Goal: Task Accomplishment & Management: Use online tool/utility

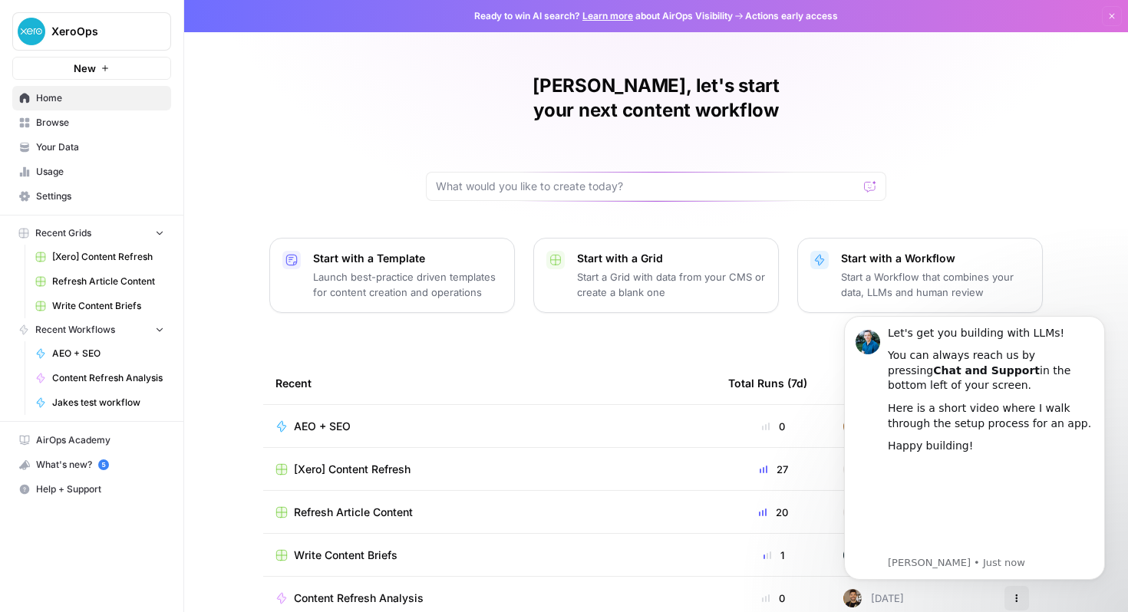
click at [1005, 251] on p "Start with a Workflow" at bounding box center [935, 258] width 189 height 15
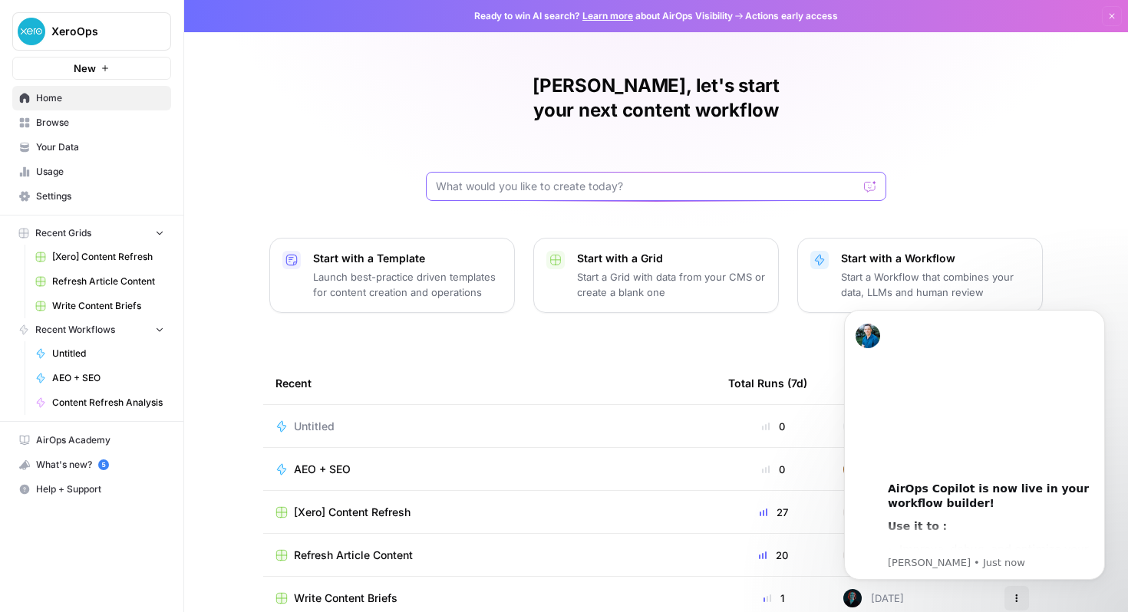
click at [556, 179] on input "text" at bounding box center [647, 186] width 422 height 15
type input "i want to create a workflow that takes one word and"
click at [519, 179] on input "i want to create a workflow that takes one word and" at bounding box center [641, 186] width 410 height 15
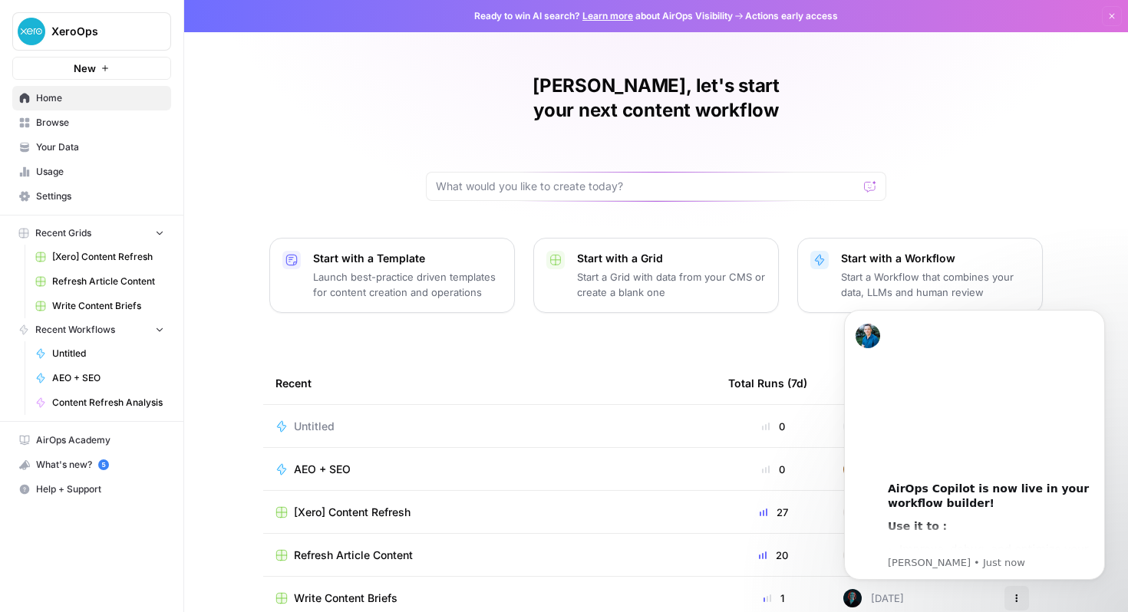
click at [868, 179] on div at bounding box center [870, 186] width 12 height 15
type input "create a flow that takes one word and find popular articles about it"
click at [866, 182] on icon "submit" at bounding box center [870, 186] width 9 height 9
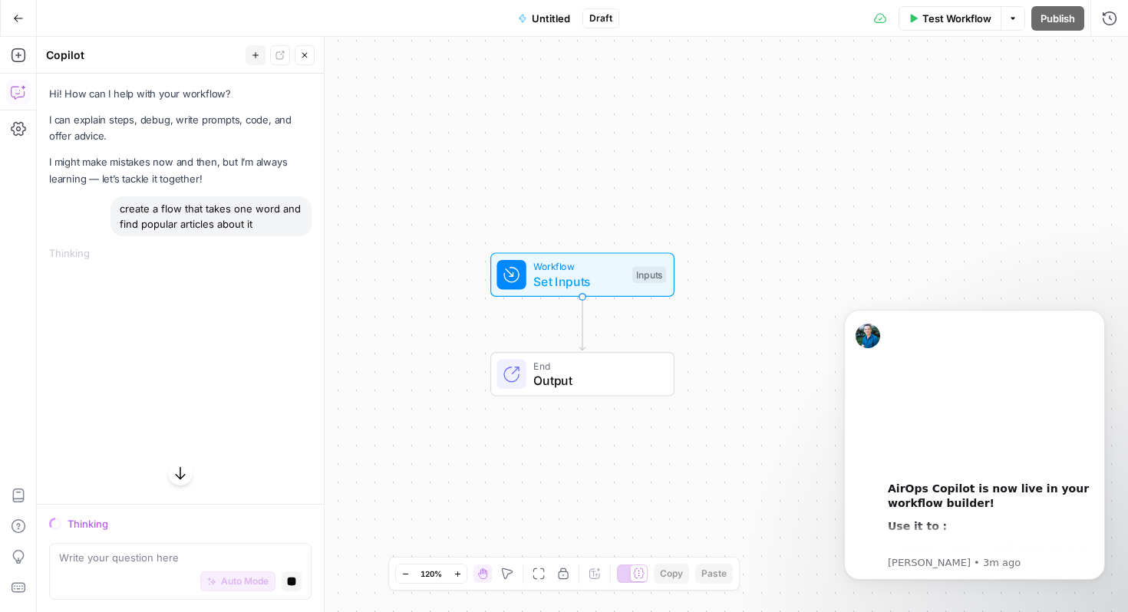
click at [568, 271] on span "Workflow" at bounding box center [578, 266] width 91 height 15
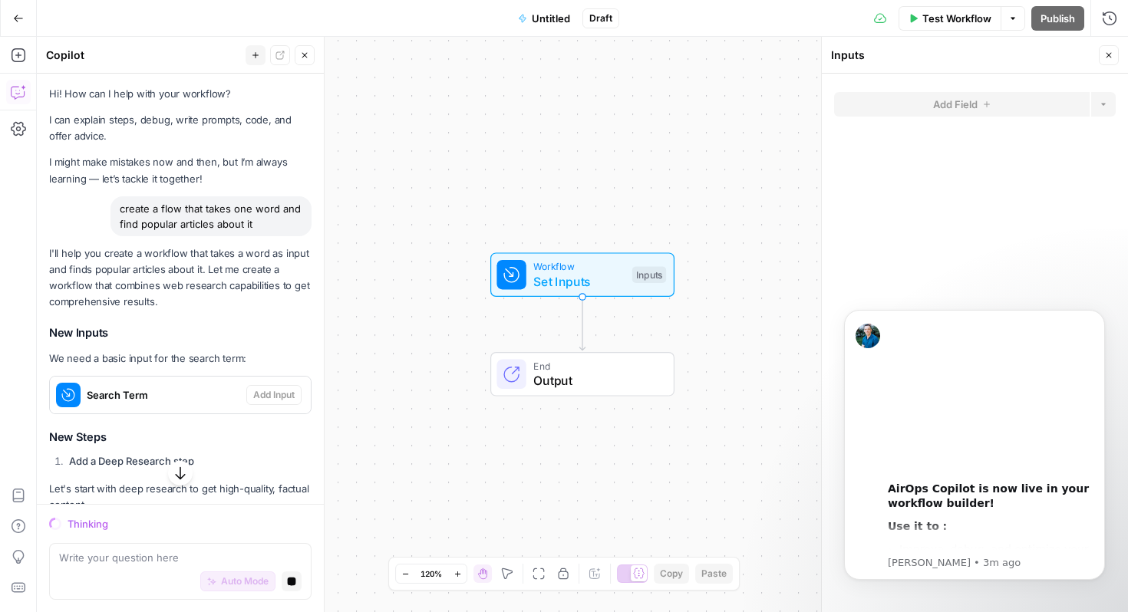
click at [1113, 54] on button "Close" at bounding box center [1109, 55] width 20 height 20
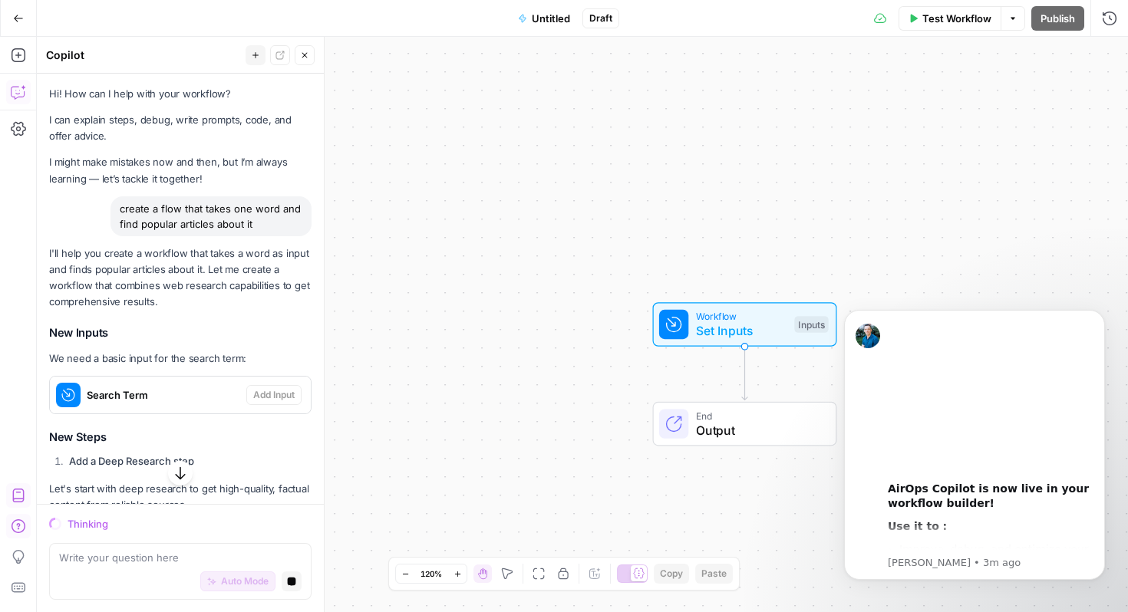
click at [313, 53] on button "Close" at bounding box center [305, 55] width 20 height 20
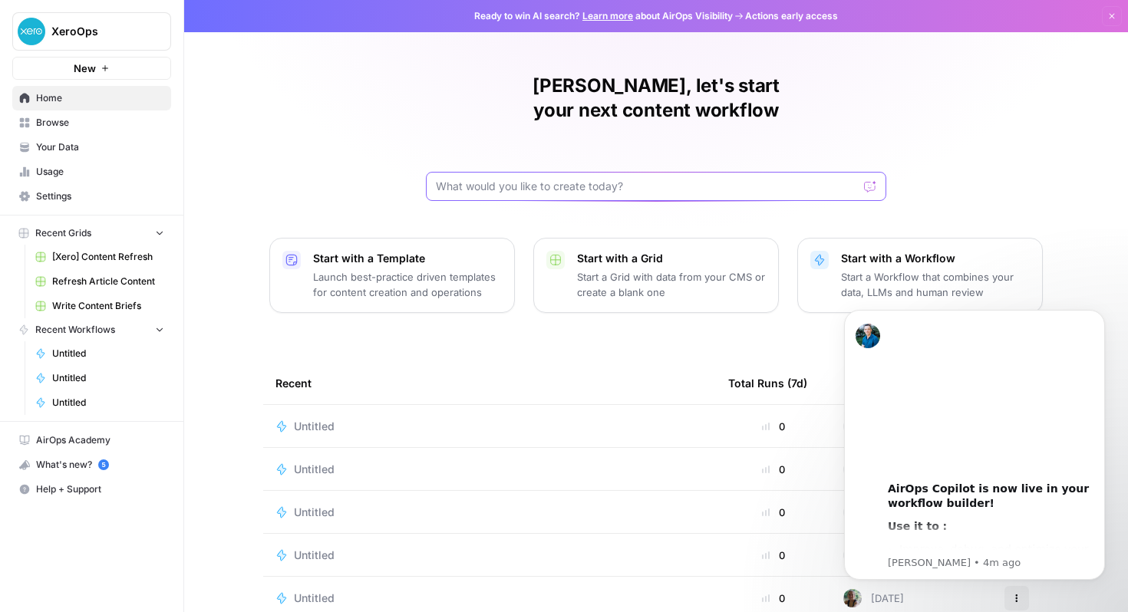
click at [535, 179] on input "text" at bounding box center [647, 186] width 422 height 15
type input "t"
type input "create a blog article with two of [PERSON_NAME]'s top articles"
click at [871, 182] on icon "submit" at bounding box center [870, 186] width 9 height 9
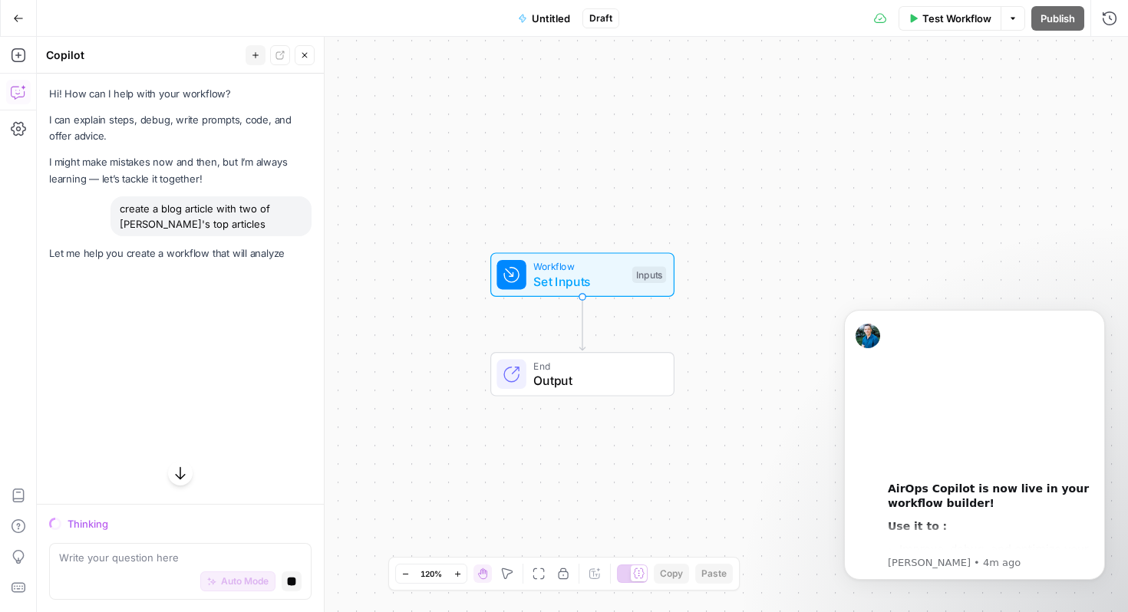
click at [558, 281] on span "Set Inputs" at bounding box center [578, 281] width 91 height 18
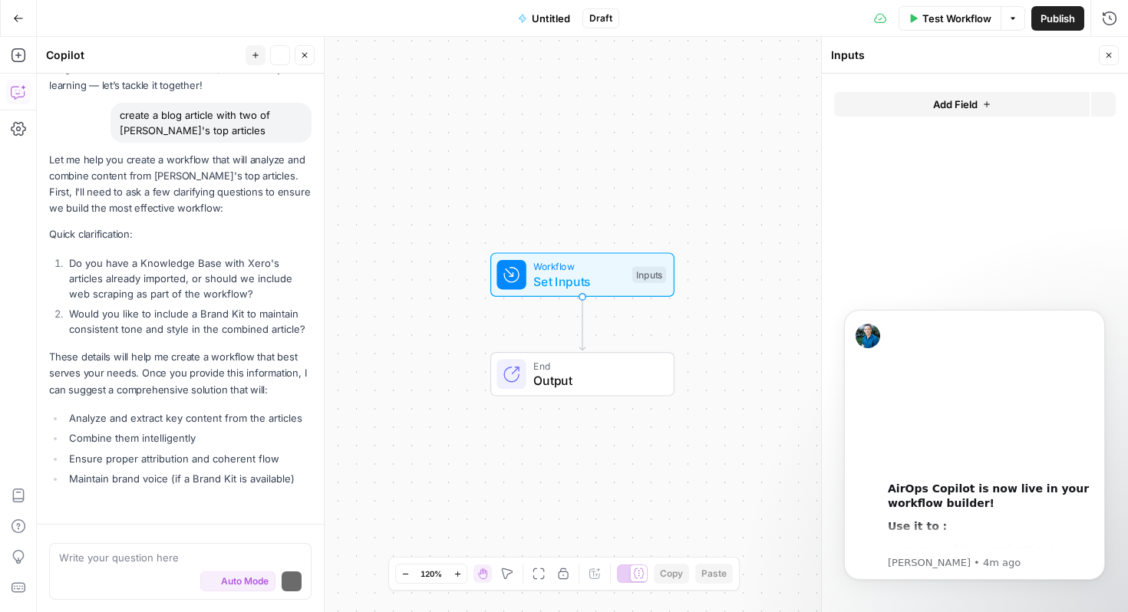
scroll to position [98, 0]
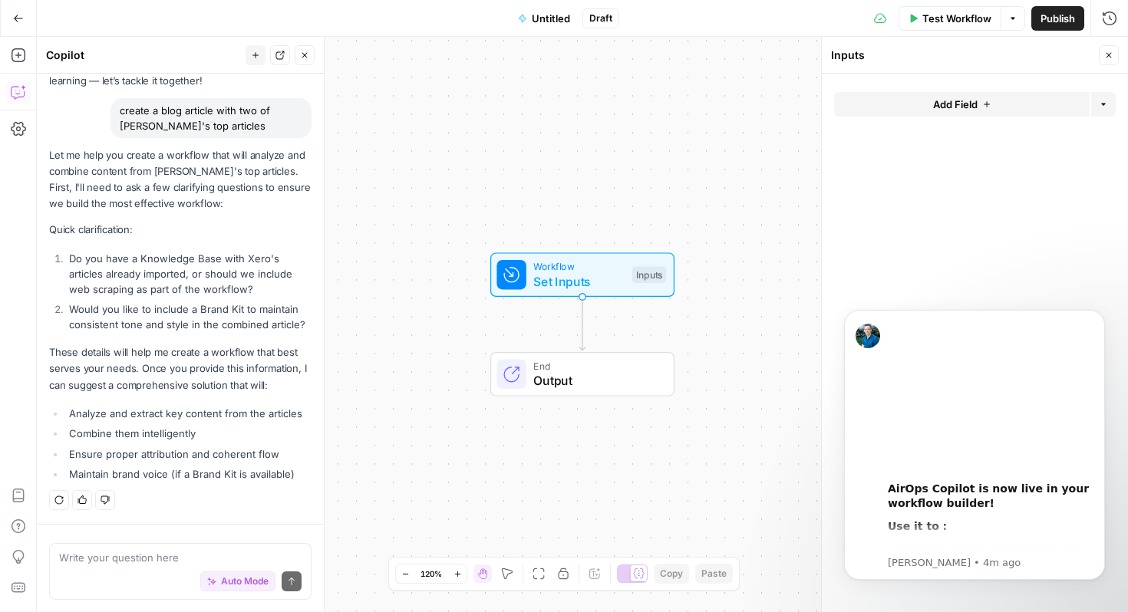
click at [1113, 57] on button "Close" at bounding box center [1109, 55] width 20 height 20
click at [568, 278] on span "Set Inputs" at bounding box center [578, 281] width 91 height 18
click at [621, 231] on button "Test Step" at bounding box center [624, 241] width 84 height 24
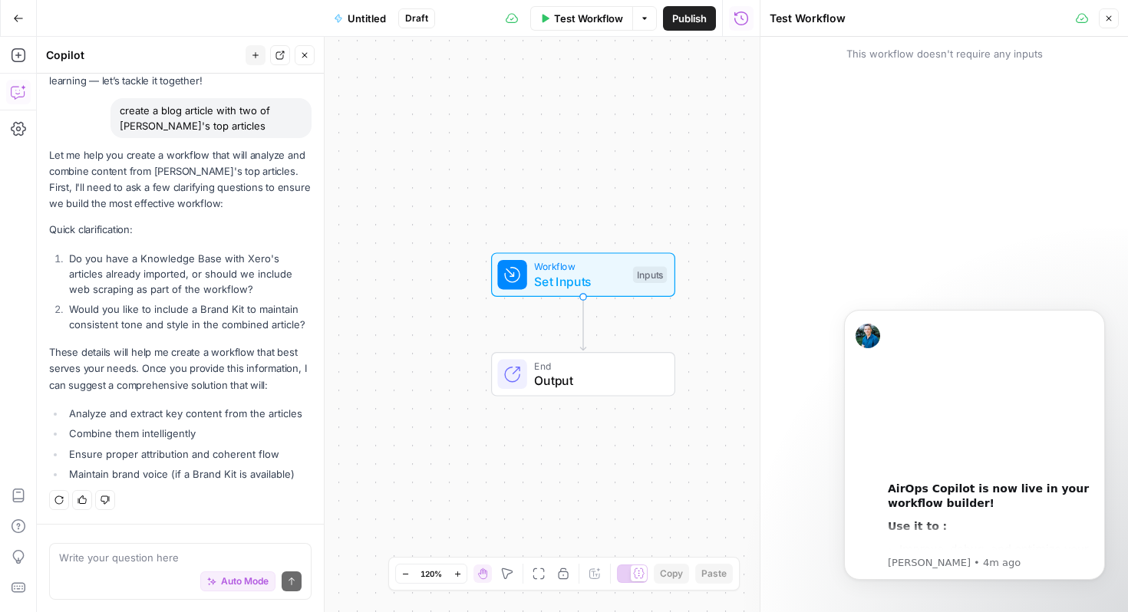
click at [139, 278] on li "Do you have a Knowledge Base with Xero's articles already imported, or should w…" at bounding box center [188, 274] width 246 height 46
click at [97, 556] on textarea at bounding box center [180, 557] width 242 height 15
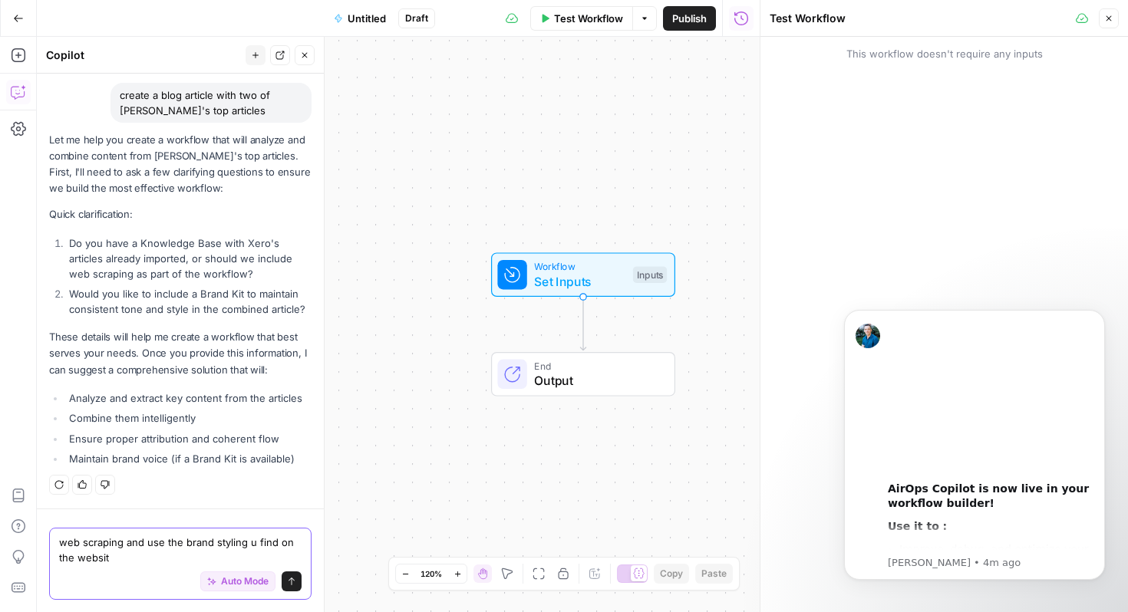
type textarea "web scraping and use the brand styling u find on the website"
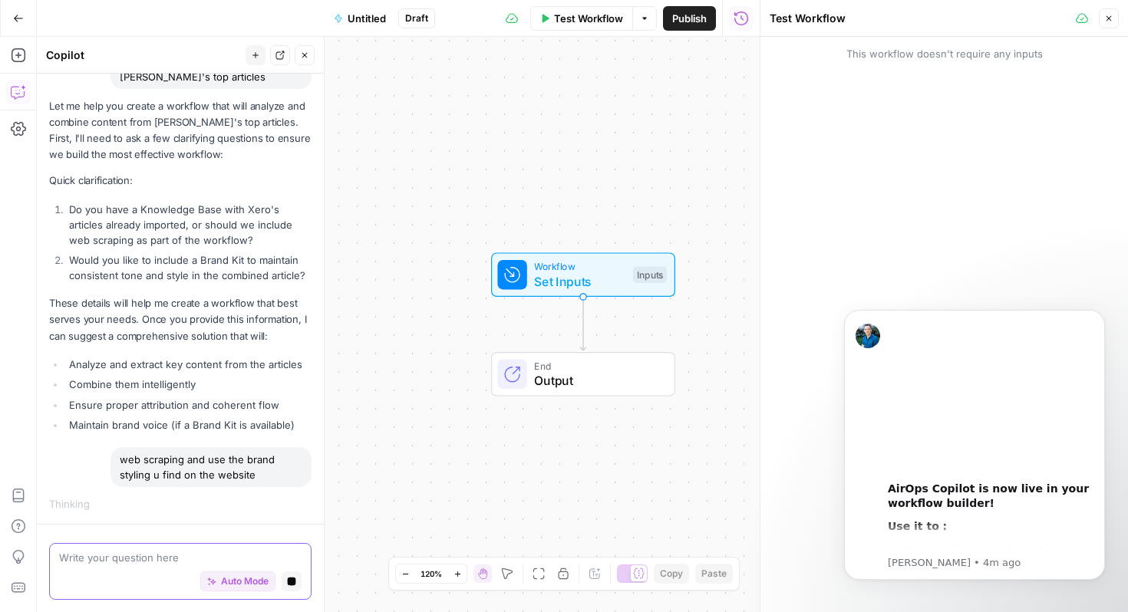
scroll to position [163, 0]
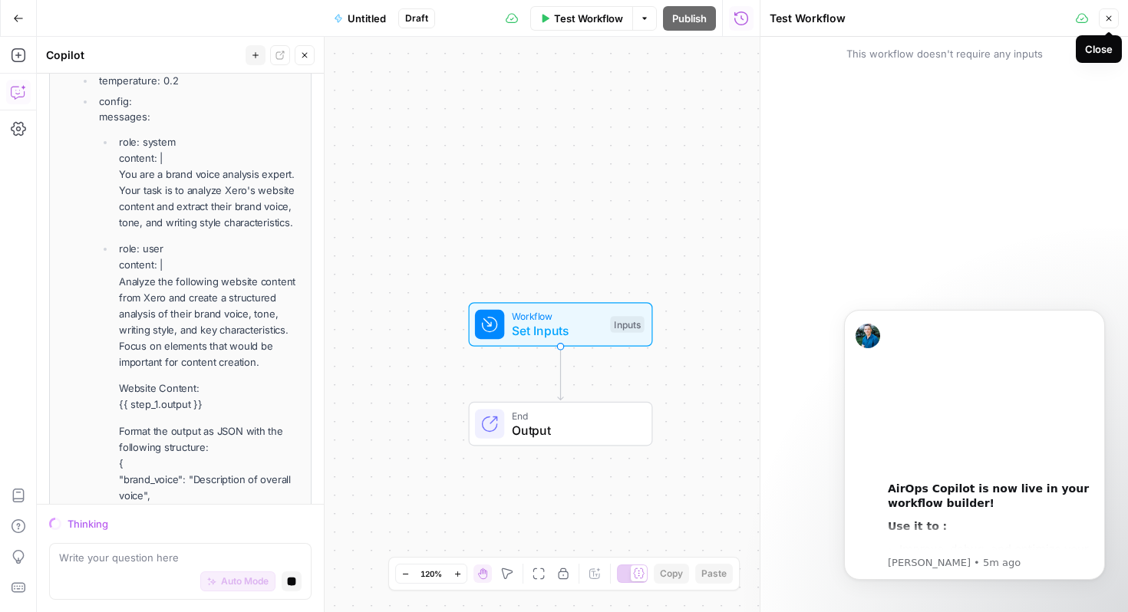
click at [1112, 17] on icon "button" at bounding box center [1108, 18] width 9 height 9
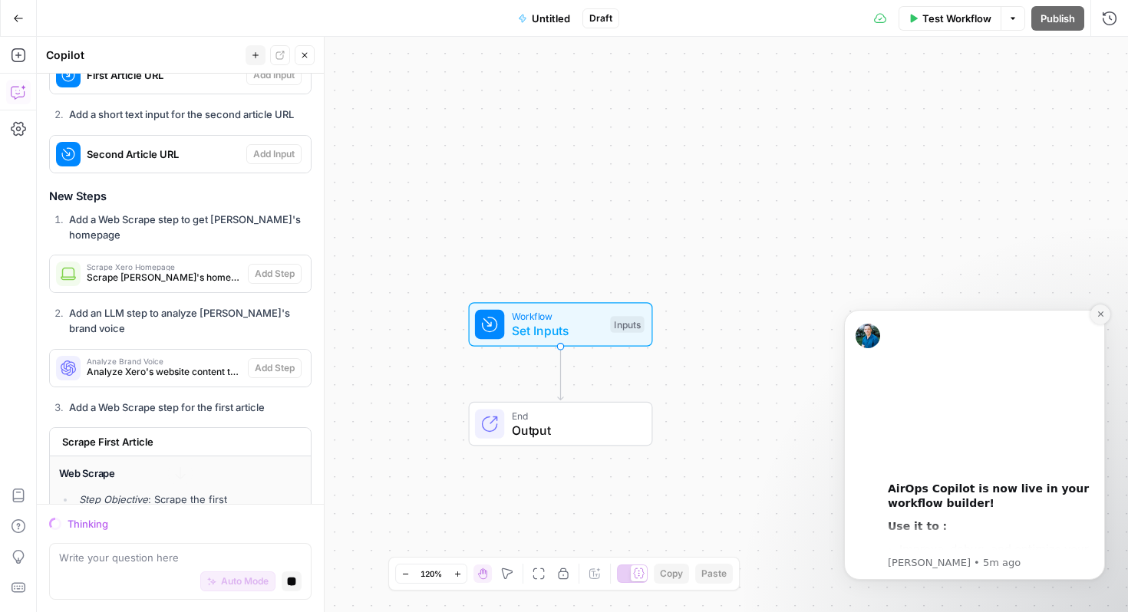
click at [1103, 317] on icon "Dismiss notification" at bounding box center [1100, 314] width 8 height 8
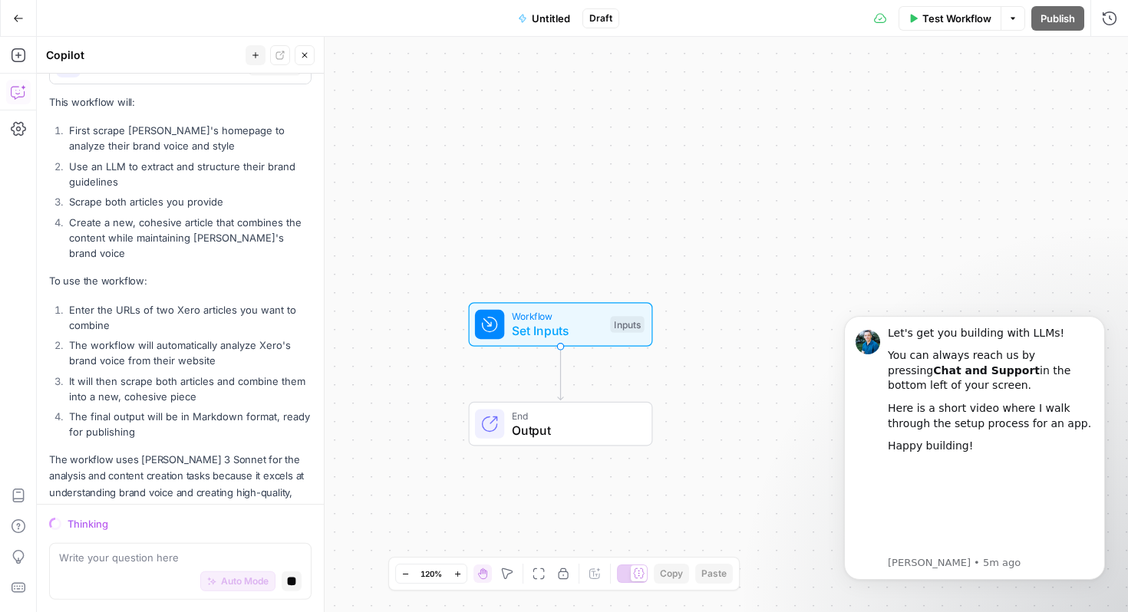
scroll to position [1364, 0]
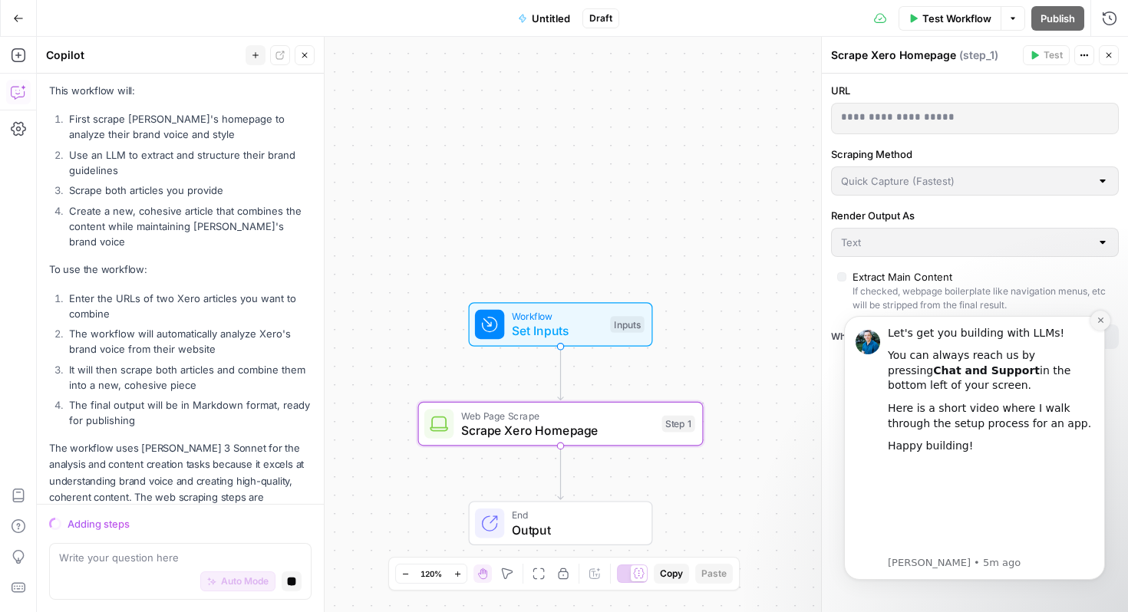
click at [1107, 321] on button "Dismiss notification" at bounding box center [1100, 321] width 20 height 20
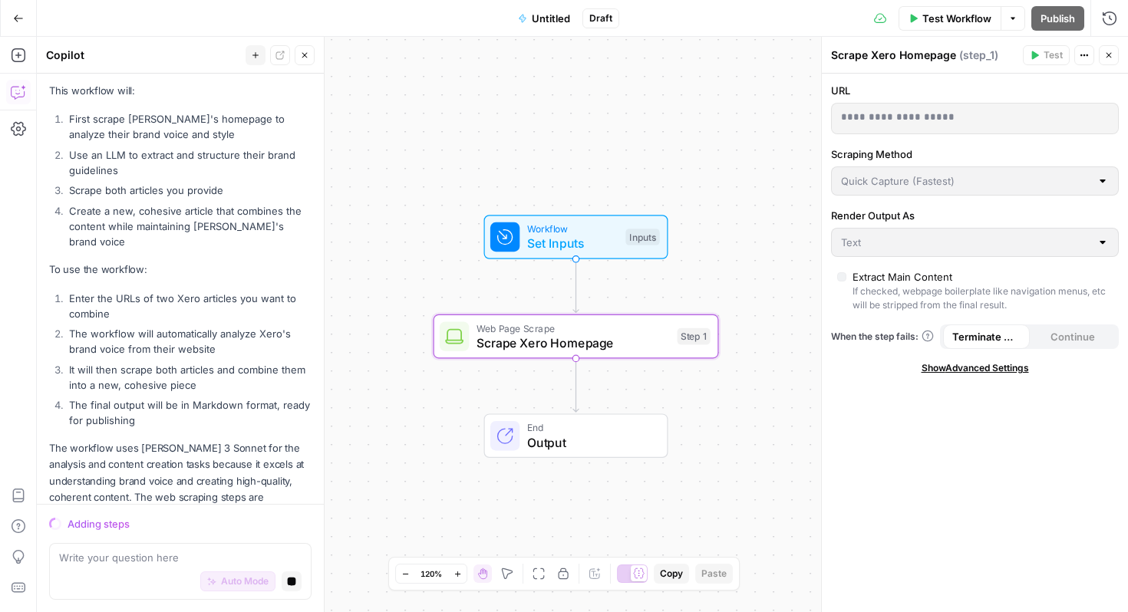
scroll to position [0, 0]
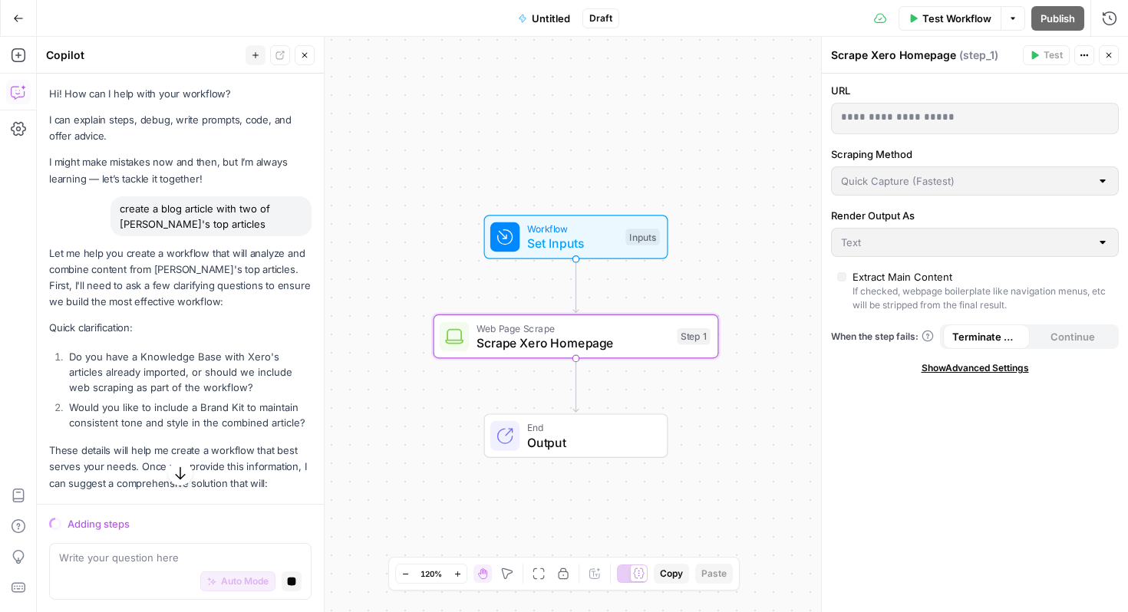
click at [172, 216] on div "create a blog article with two of [PERSON_NAME]'s top articles" at bounding box center [210, 216] width 201 height 40
click at [218, 216] on div "create a blog article with two of [PERSON_NAME]'s top articles" at bounding box center [210, 216] width 201 height 40
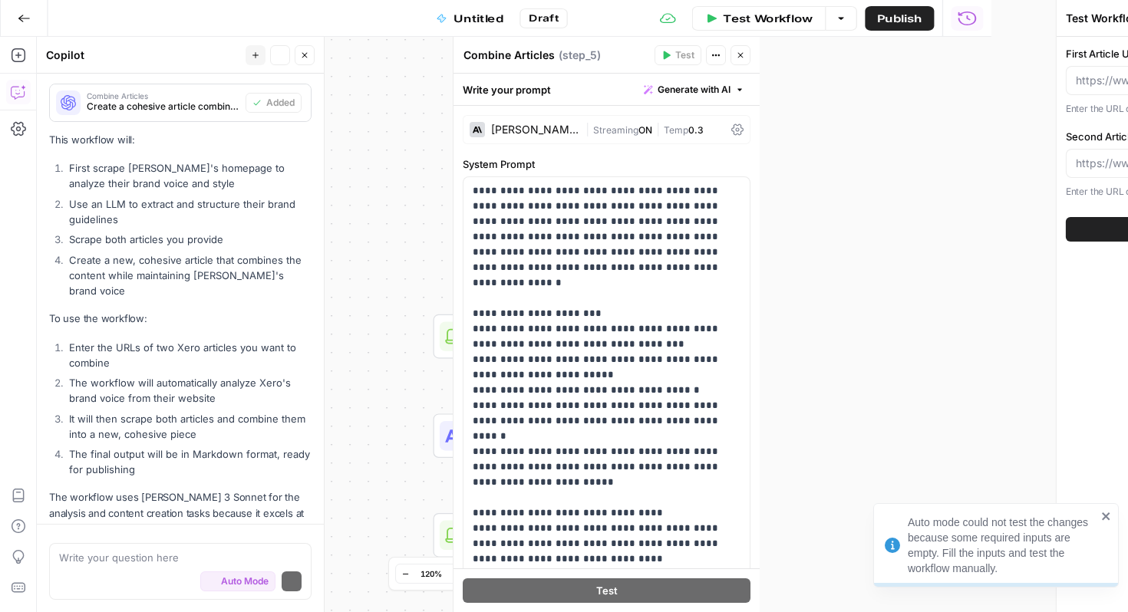
scroll to position [1418, 0]
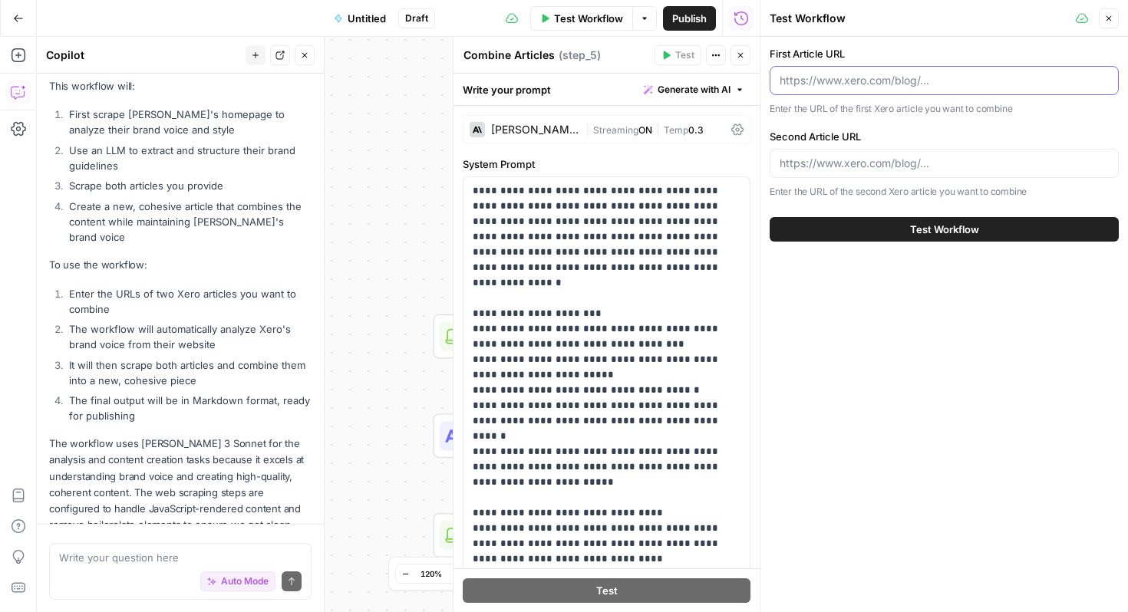
click at [845, 77] on input "First Article URL" at bounding box center [943, 80] width 329 height 15
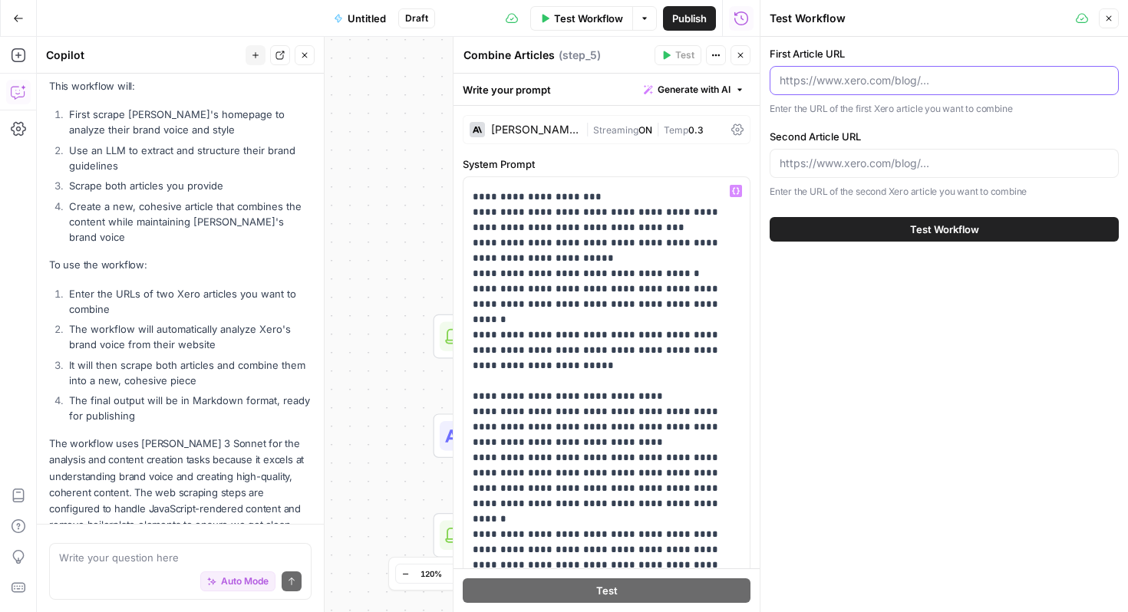
scroll to position [0, 0]
